Goal: Task Accomplishment & Management: Manage account settings

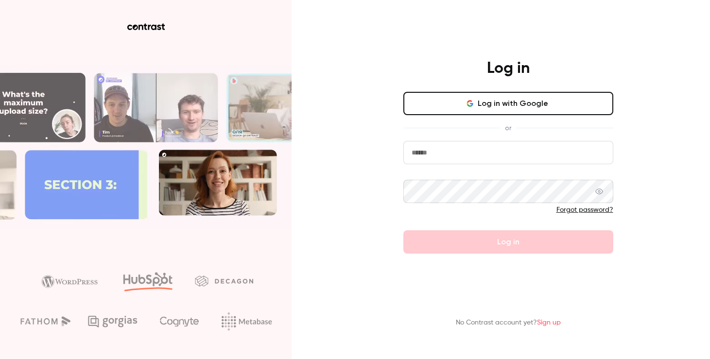
click at [510, 156] on input "email" at bounding box center [508, 152] width 210 height 23
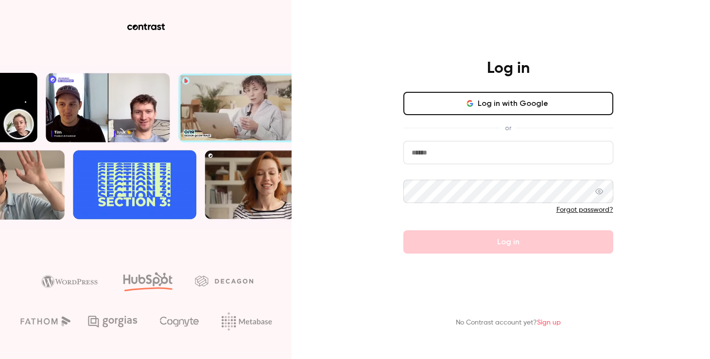
type input "**********"
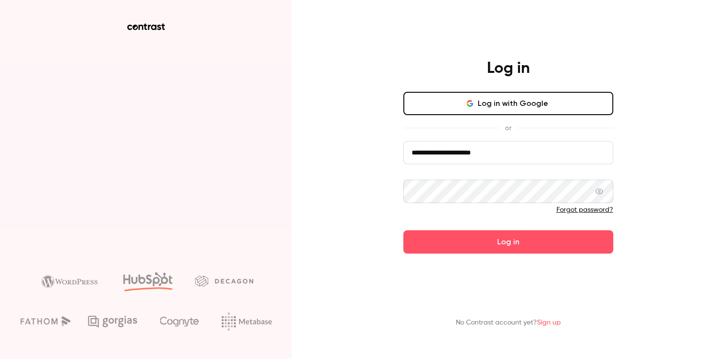
click at [403, 230] on button "Log in" at bounding box center [508, 241] width 210 height 23
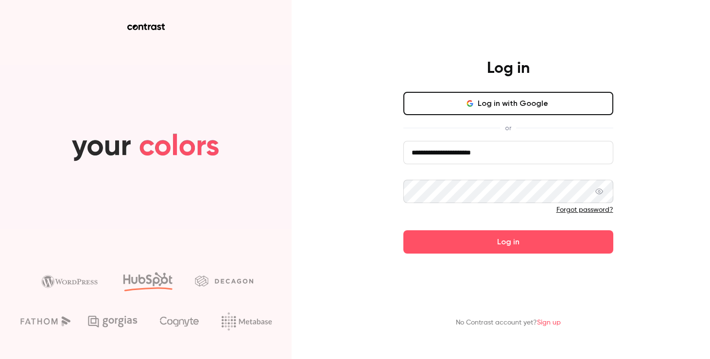
click at [403, 230] on button "Log in" at bounding box center [508, 241] width 210 height 23
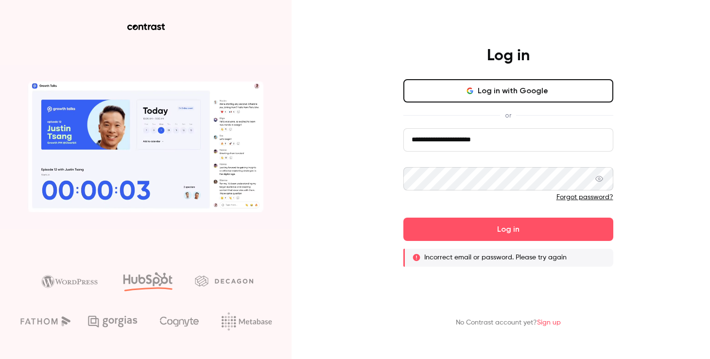
click at [596, 196] on link "Forgot password?" at bounding box center [584, 197] width 57 height 7
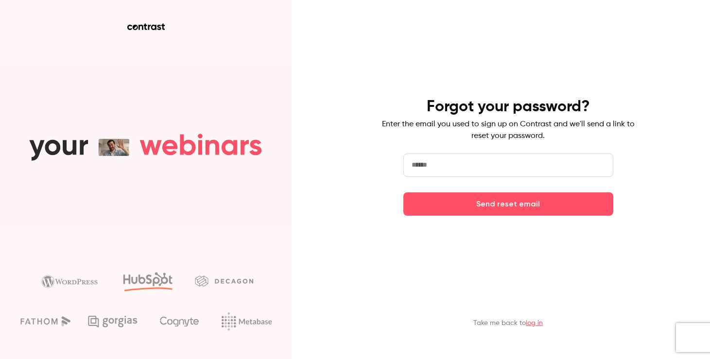
click at [613, 83] on main "Forgot your password? Enter the email you used to sign up on Contrast and we'll…" at bounding box center [508, 179] width 253 height 359
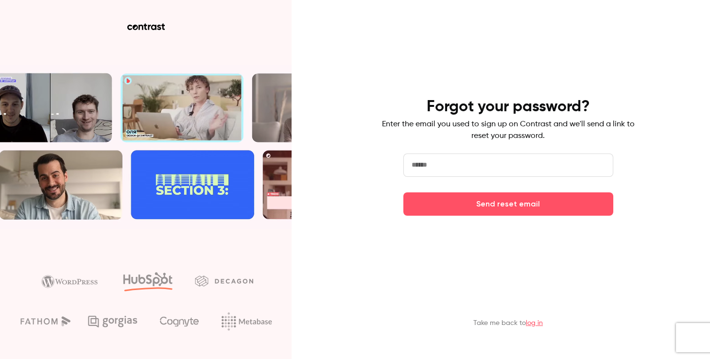
click at [589, 163] on input "email" at bounding box center [508, 165] width 210 height 23
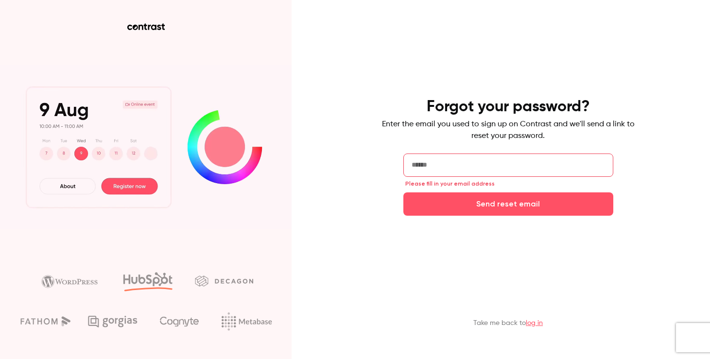
click at [522, 163] on input "email" at bounding box center [508, 165] width 210 height 23
type input "**********"
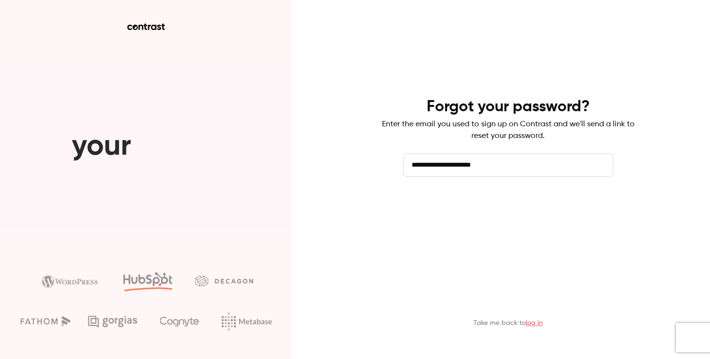
click at [516, 208] on button "Send reset email" at bounding box center [508, 203] width 210 height 23
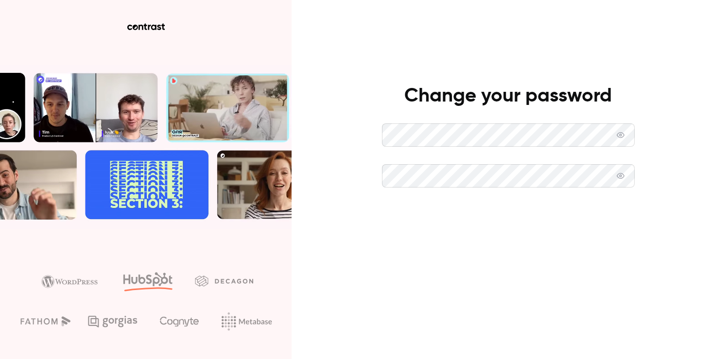
click at [485, 224] on button "Set new password" at bounding box center [508, 216] width 253 height 23
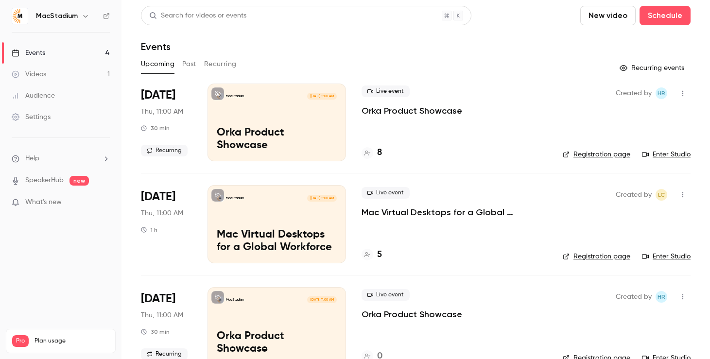
click at [239, 113] on div "MacStadium Sep 11, 11:00 AM Orka Product Showcase" at bounding box center [277, 123] width 139 height 78
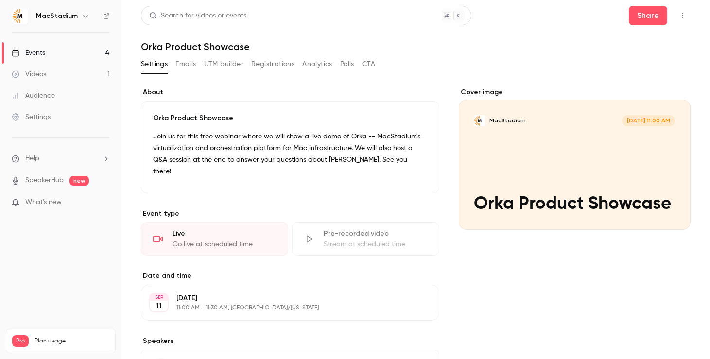
click at [216, 59] on button "UTM builder" at bounding box center [223, 64] width 39 height 16
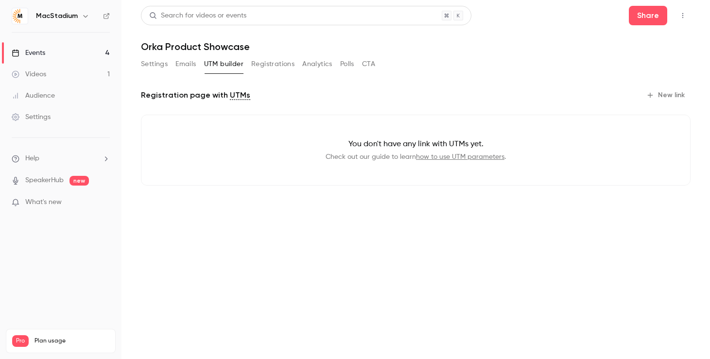
click at [195, 67] on button "Emails" at bounding box center [185, 64] width 20 height 16
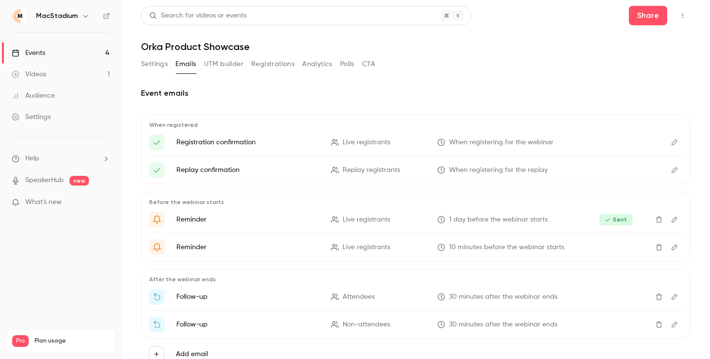
click at [156, 67] on button "Settings" at bounding box center [154, 64] width 27 height 16
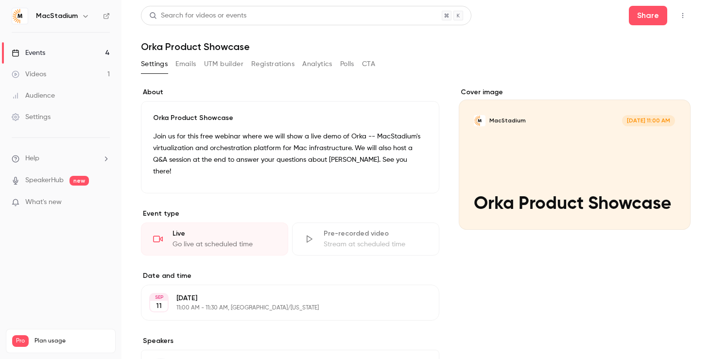
scroll to position [79, 0]
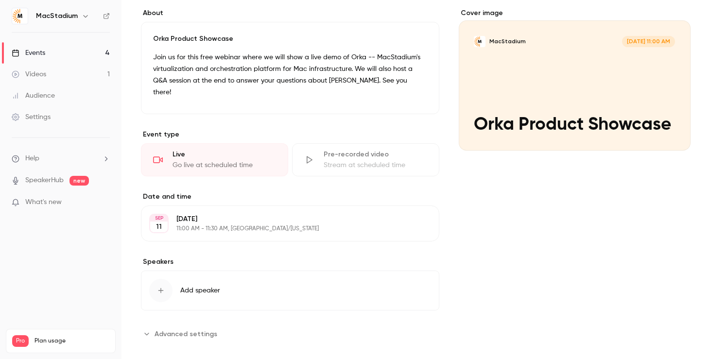
click at [175, 326] on button "Advanced settings" at bounding box center [182, 334] width 82 height 16
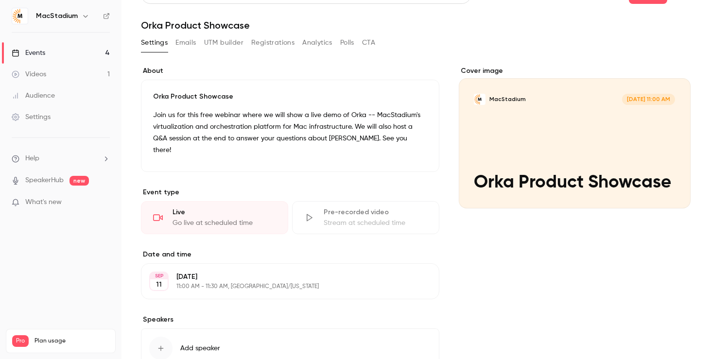
scroll to position [0, 0]
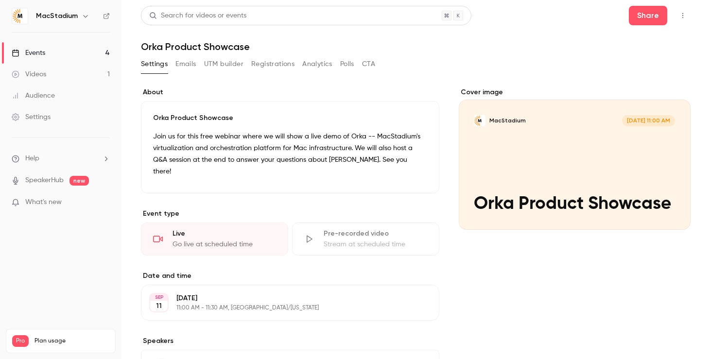
click at [375, 65] on button "CTA" at bounding box center [368, 64] width 13 height 16
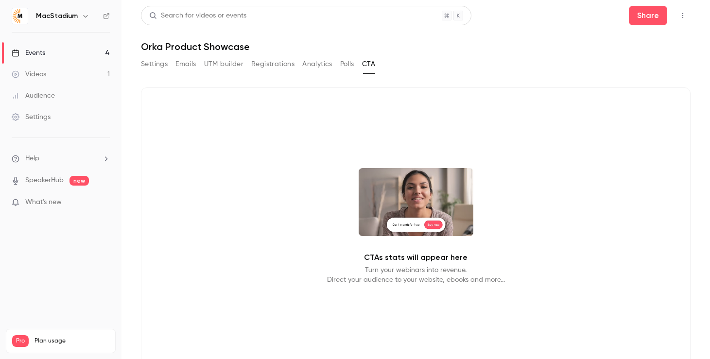
click at [351, 62] on button "Polls" at bounding box center [347, 64] width 14 height 16
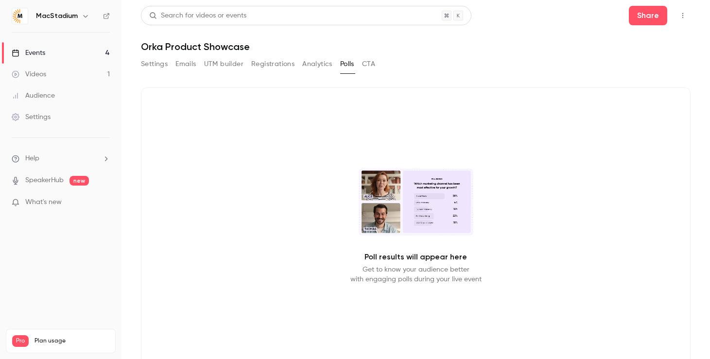
click at [361, 64] on div "Settings Emails UTM builder Registrations Analytics Polls CTA" at bounding box center [258, 64] width 234 height 16
click at [302, 58] on div "Settings Emails UTM builder Registrations Analytics Polls CTA" at bounding box center [258, 64] width 234 height 16
click at [308, 65] on button "Analytics" at bounding box center [317, 64] width 30 height 16
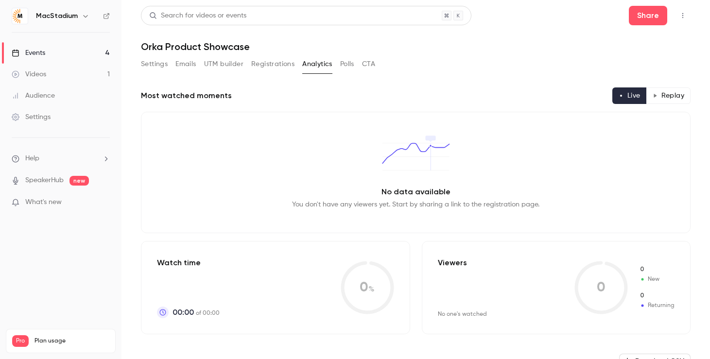
click at [273, 55] on div "Search for videos or events Share Orka Product Showcase Settings Emails UTM bui…" at bounding box center [416, 333] width 550 height 655
click at [273, 70] on button "Registrations" at bounding box center [272, 64] width 43 height 16
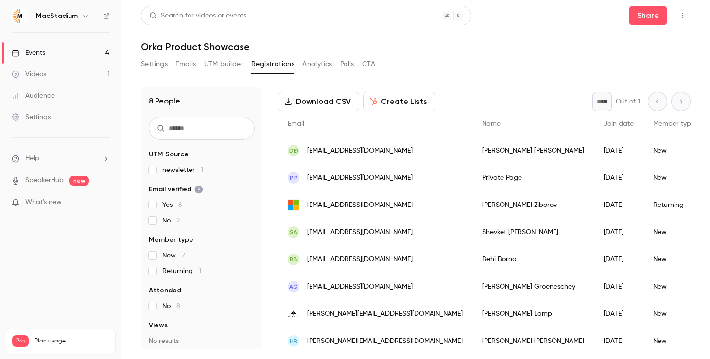
scroll to position [56, 0]
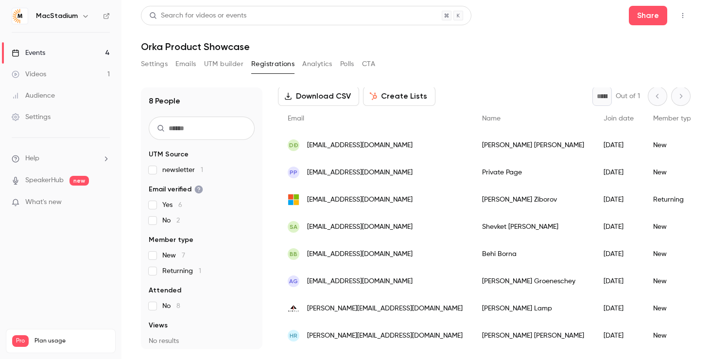
click at [217, 61] on button "UTM builder" at bounding box center [223, 64] width 39 height 16
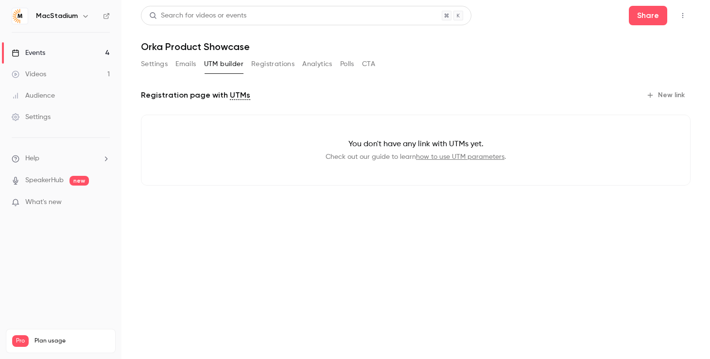
click at [157, 65] on button "Settings" at bounding box center [154, 64] width 27 height 16
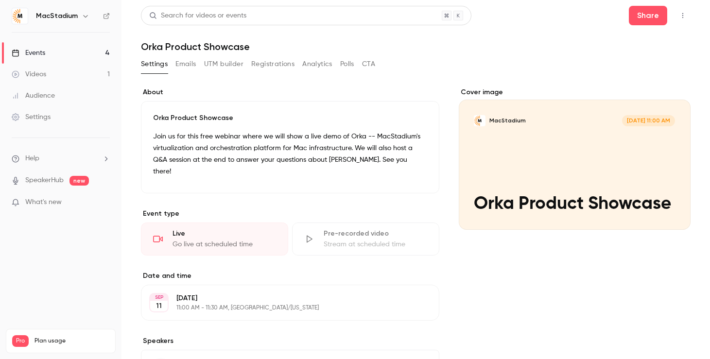
click at [222, 240] on div "Go live at scheduled time" at bounding box center [225, 245] width 104 height 10
click at [680, 16] on button "button" at bounding box center [683, 16] width 16 height 16
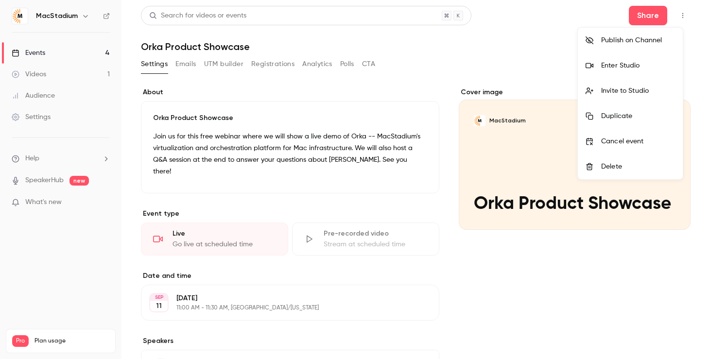
click at [627, 66] on div "Enter Studio" at bounding box center [638, 66] width 74 height 10
